Goal: Communication & Community: Answer question/provide support

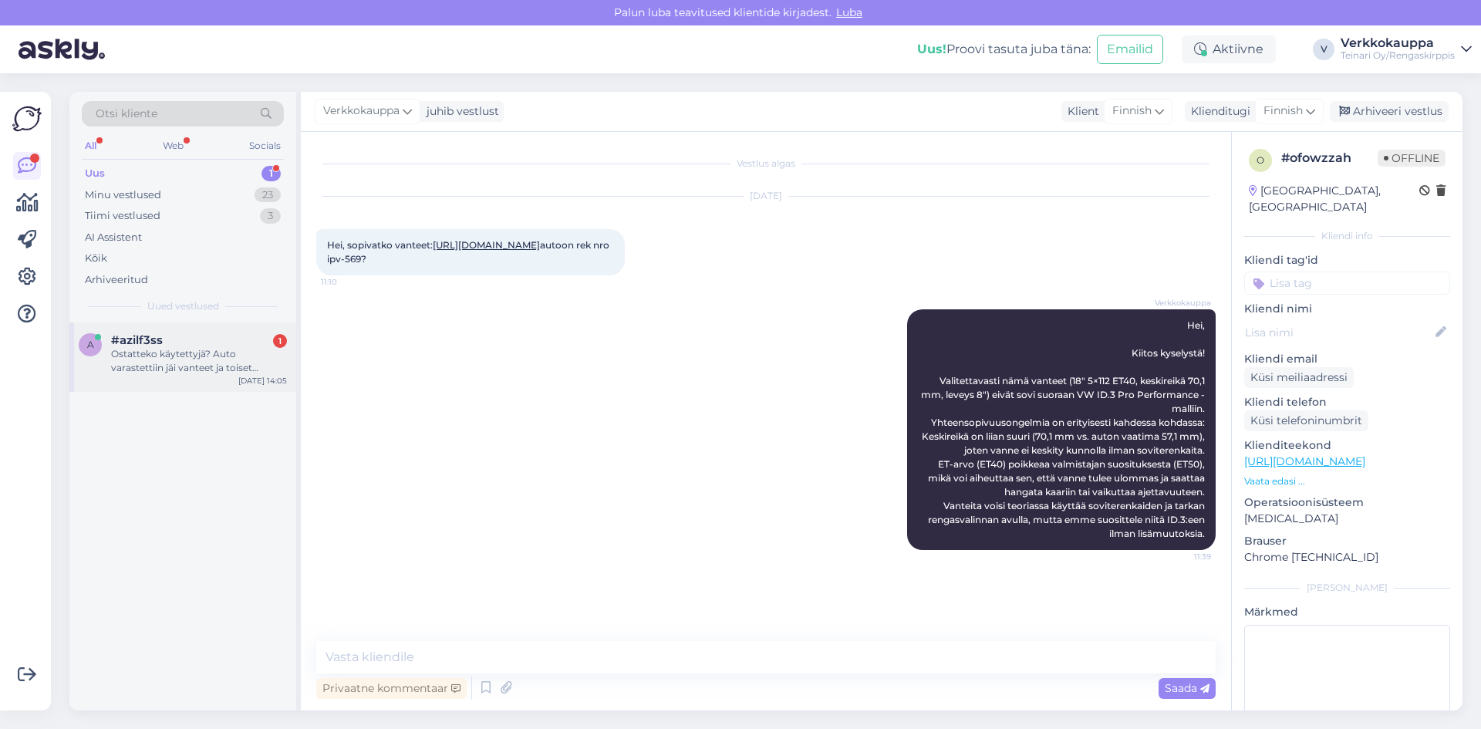
click at [201, 364] on div "Ostatteko käytettyjä? Auto varastettiin jäi vanteet ja toiset renkaat, hyväkunt…" at bounding box center [199, 361] width 176 height 28
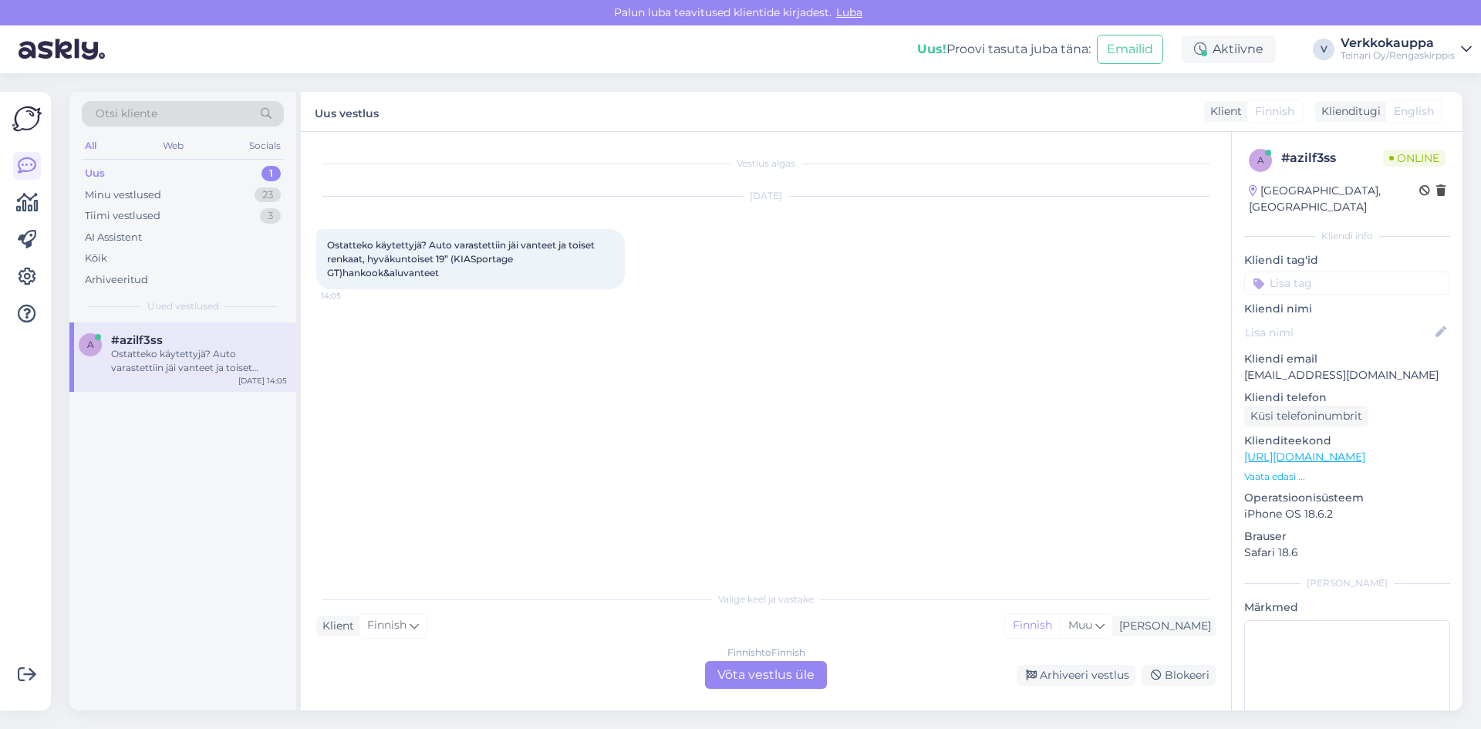
click at [739, 676] on div "Finnish to Finnish Võta vestlus üle" at bounding box center [766, 675] width 122 height 28
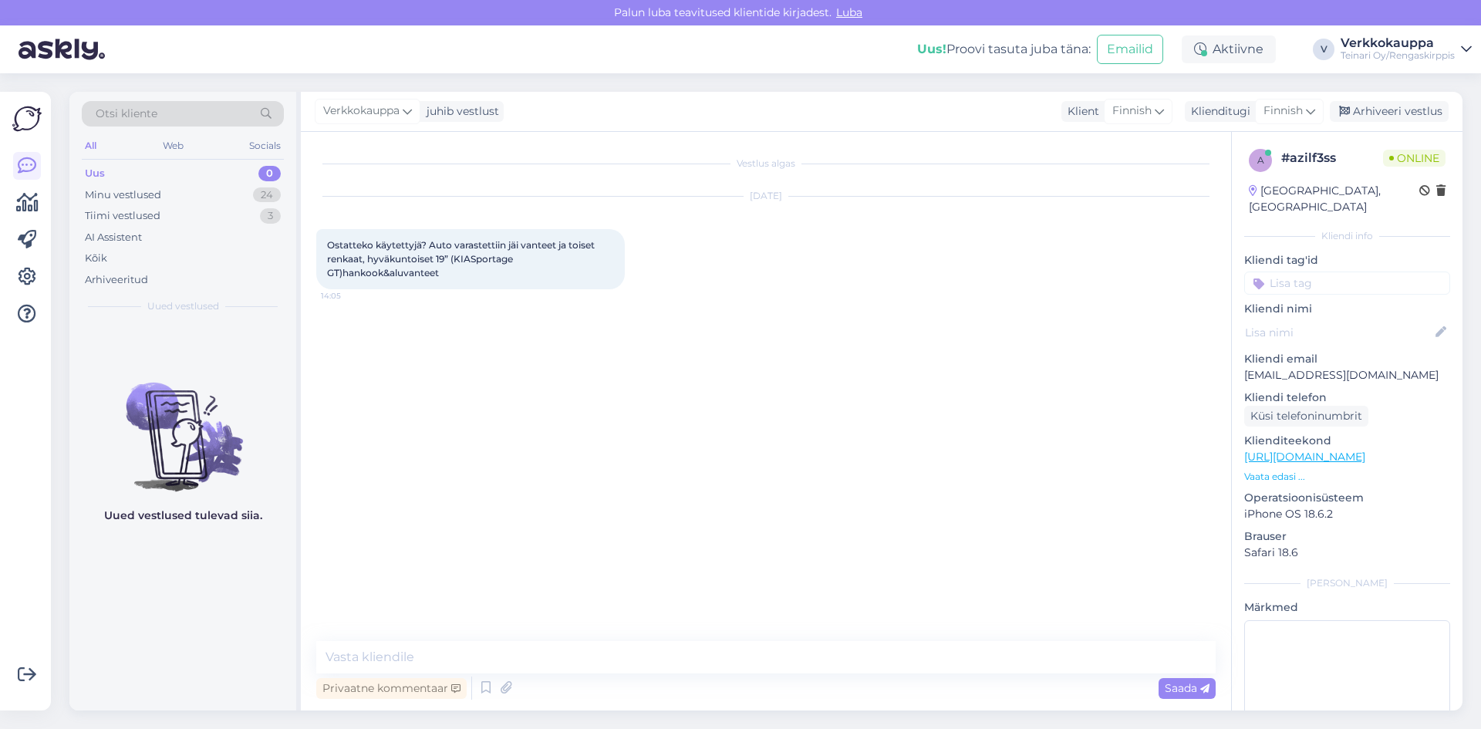
click at [846, 451] on div "Vestlus algas [DATE] Ostatteko käytettyjä? Auto varastettiin jäi vanteet ja toi…" at bounding box center [772, 387] width 913 height 480
drag, startPoint x: 328, startPoint y: 247, endPoint x: 451, endPoint y: 275, distance: 126.7
click at [455, 275] on div "Ostatteko käytettyjä? Auto varastettiin jäi vanteet ja toiset renkaat, hyväkunt…" at bounding box center [470, 259] width 309 height 60
copy span "Ostatteko käytettyjä? Auto varastettiin jäi vanteet ja toiset renkaat, hyväkunt…"
paste textarea "Hei, Kyllä, voimme arvioida käytetyt vanteet ja renkaat paikan päällä Vantaan t…"
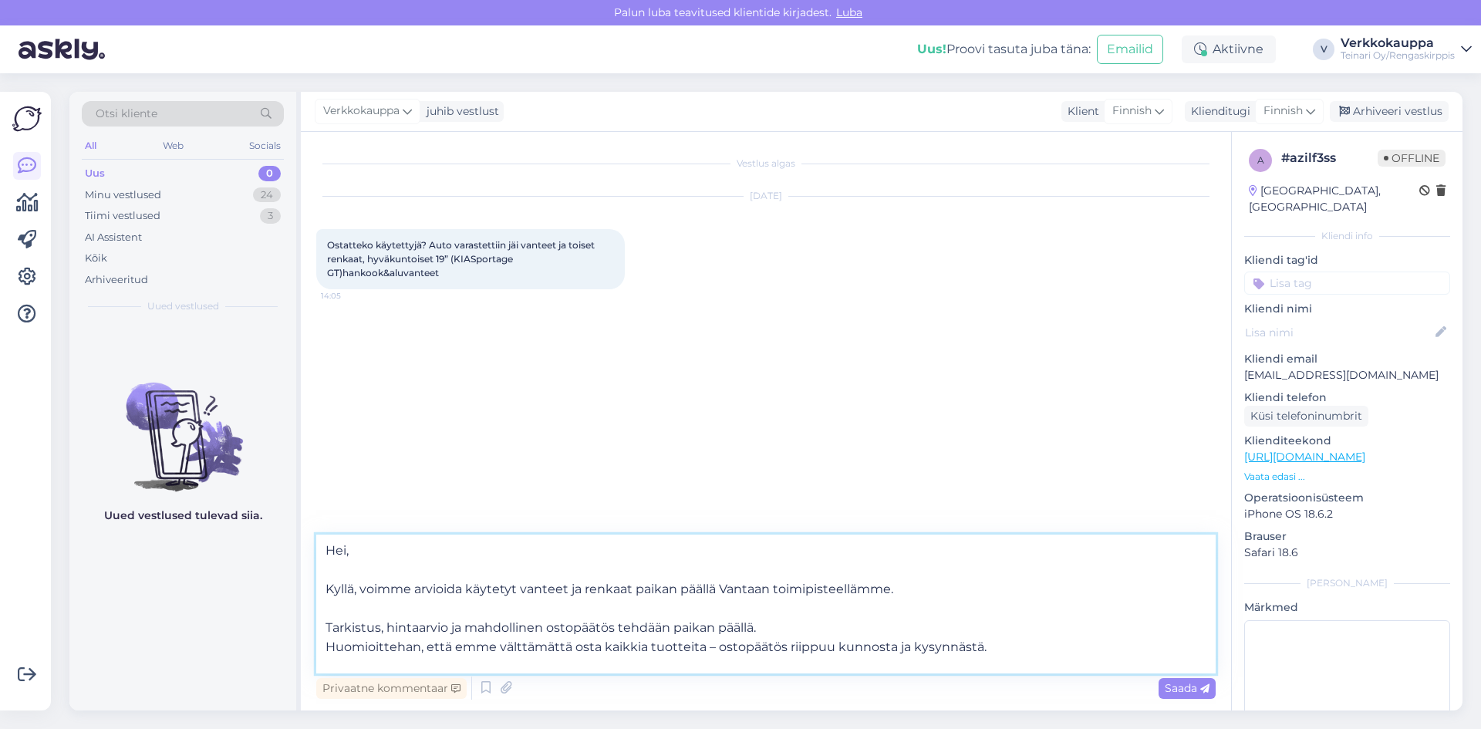
scroll to position [19, 0]
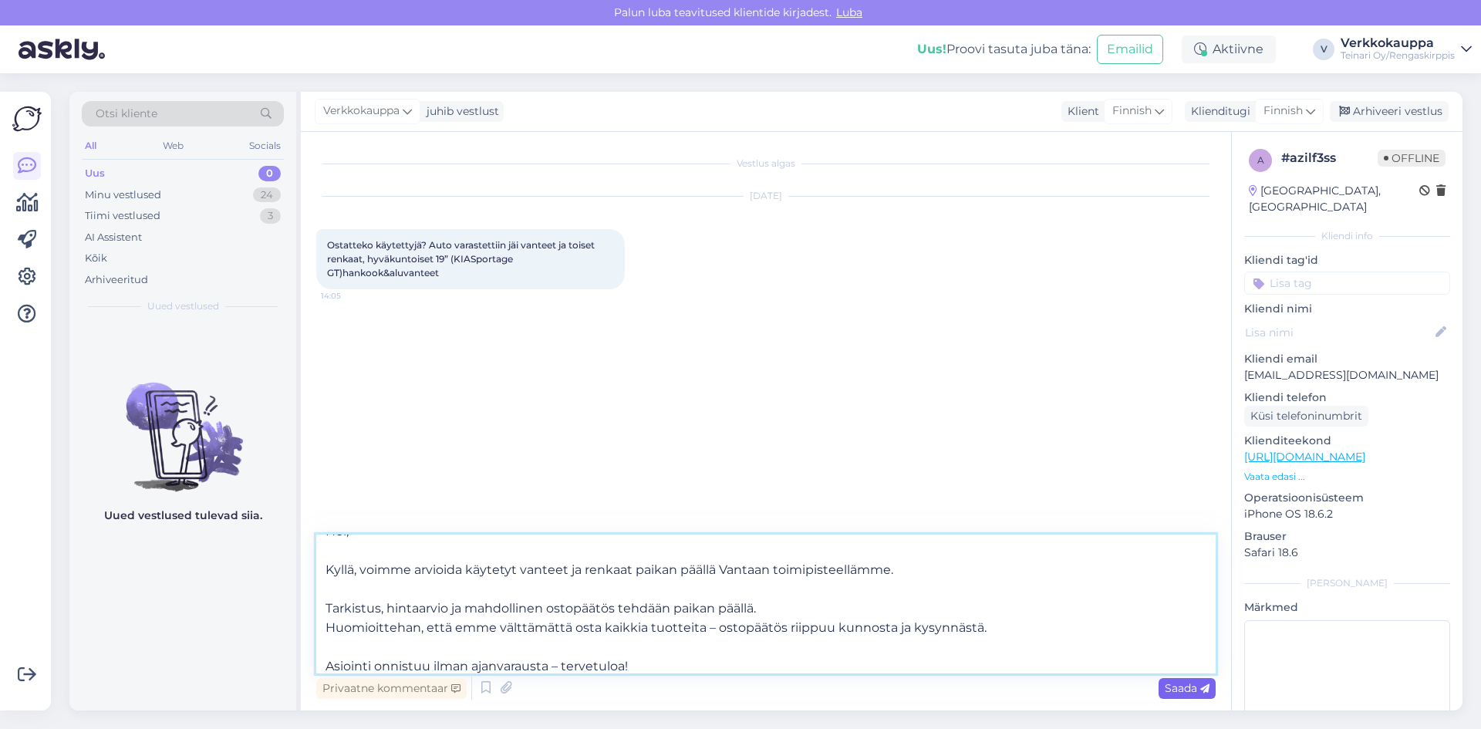
type textarea "Hei, Kyllä, voimme arvioida käytetyt vanteet ja renkaat paikan päällä Vantaan t…"
click at [1159, 687] on div "Saada" at bounding box center [1187, 688] width 57 height 21
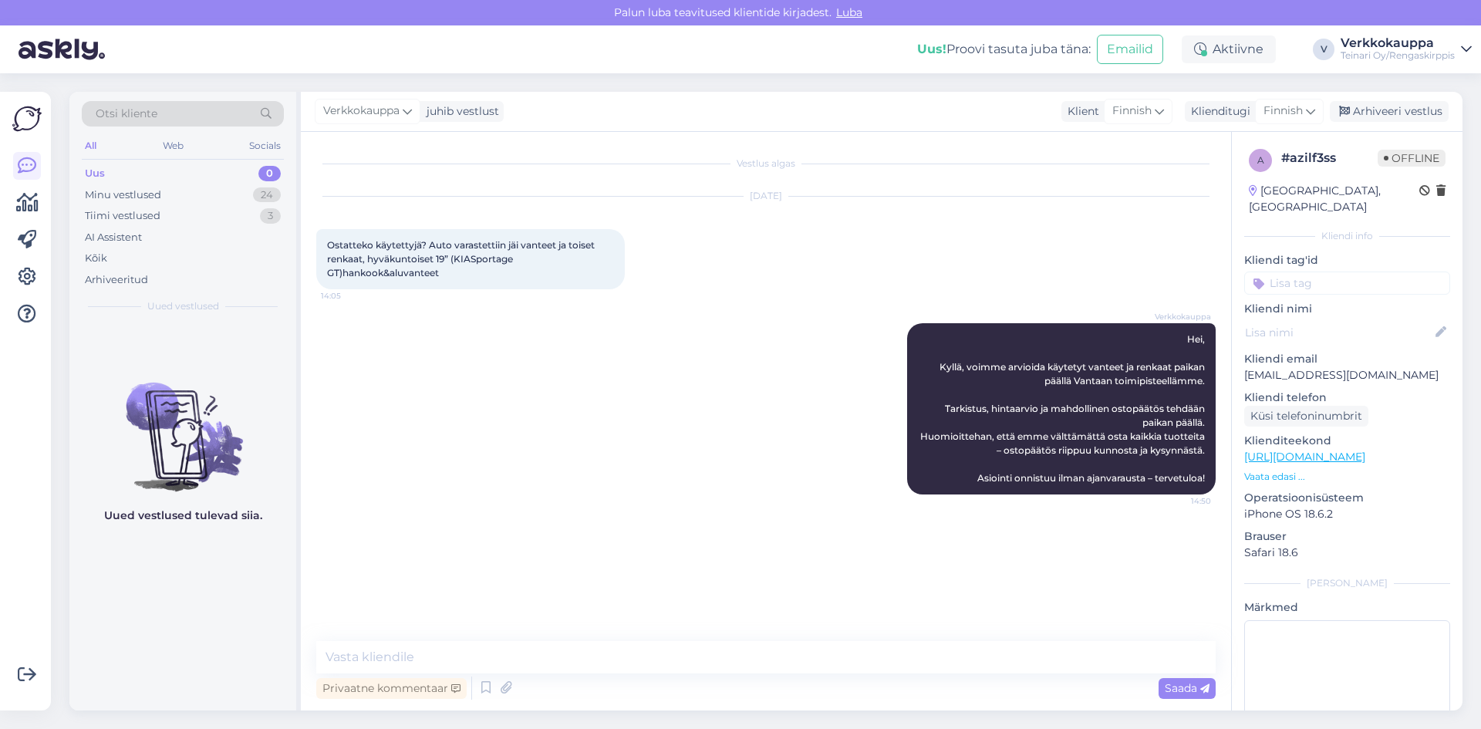
scroll to position [0, 0]
